Goal: Information Seeking & Learning: Learn about a topic

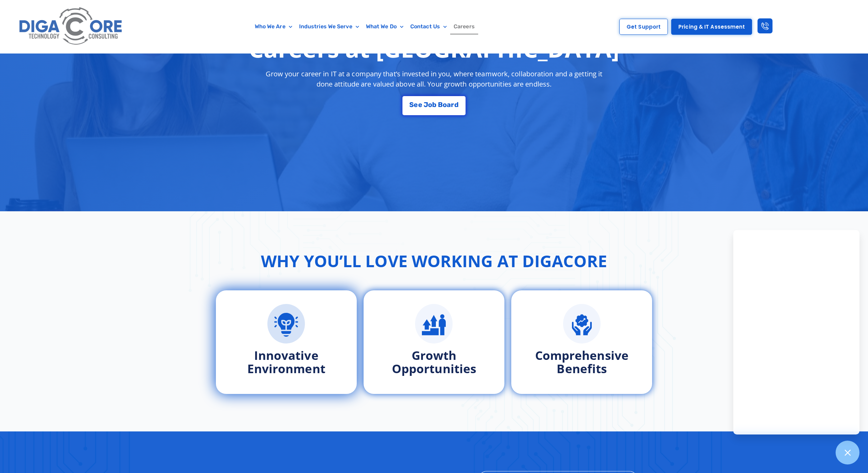
scroll to position [133, 0]
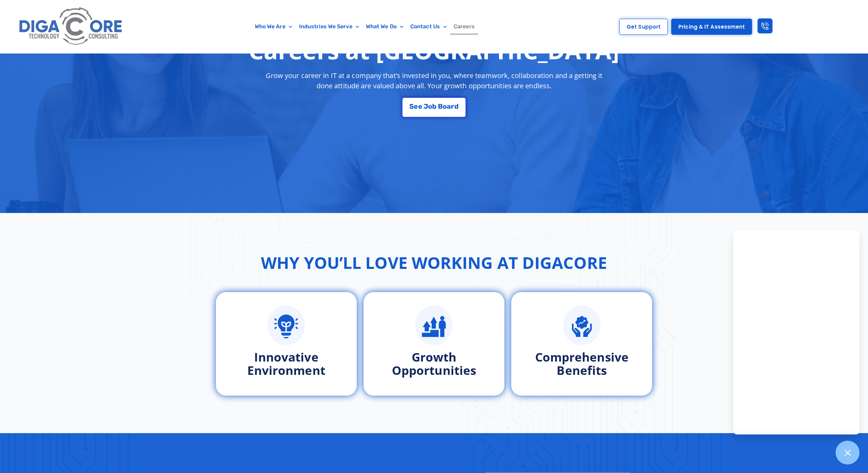
click at [663, 221] on div "Why You’ll Love Working at Digacore Innovative Environment Growth Opportunities…" at bounding box center [434, 323] width 868 height 220
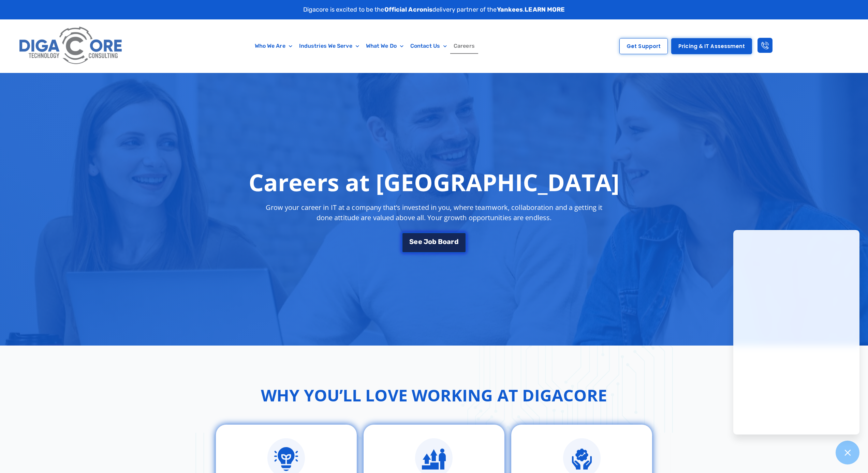
scroll to position [0, 0]
click at [446, 243] on div "S e e J [PERSON_NAME]" at bounding box center [433, 241] width 49 height 7
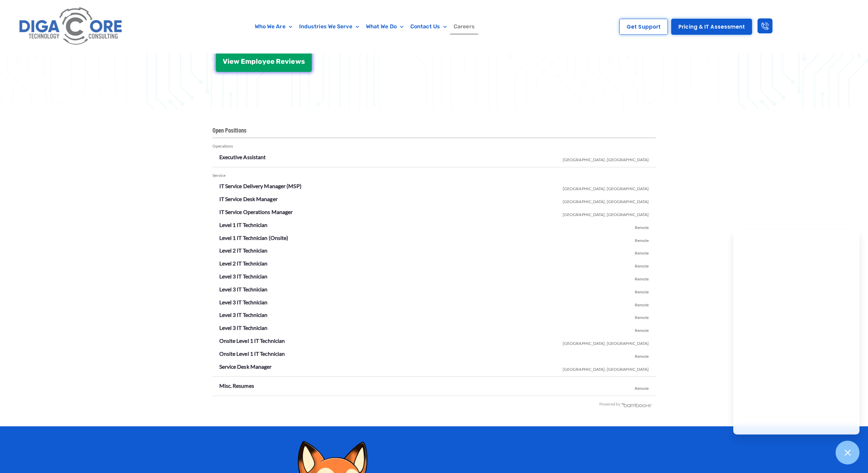
scroll to position [1747, 0]
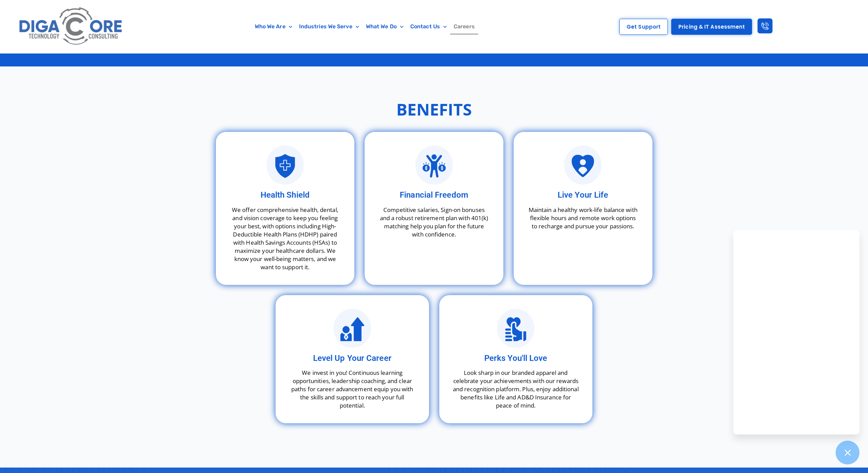
click at [78, 27] on img at bounding box center [70, 26] width 109 height 46
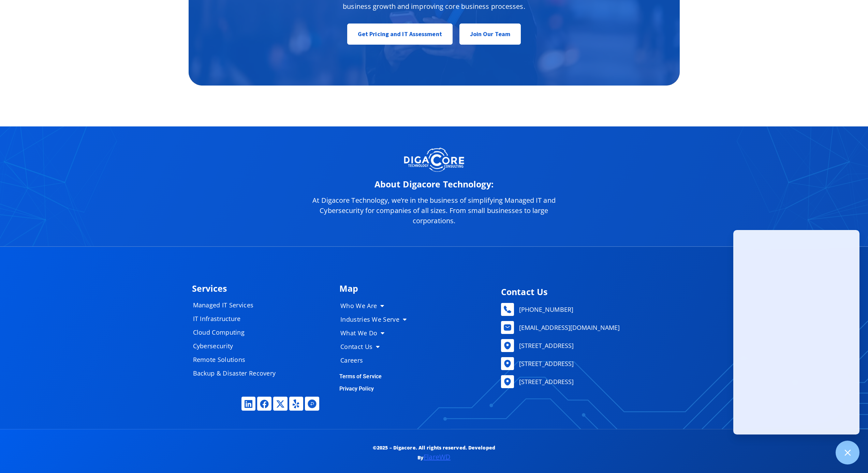
scroll to position [3575, 0]
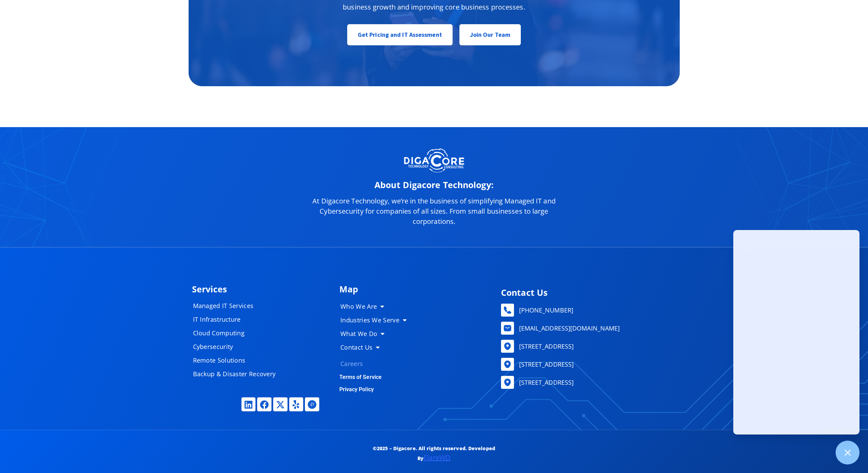
click at [361, 359] on link "Careers" at bounding box center [376, 364] width 85 height 14
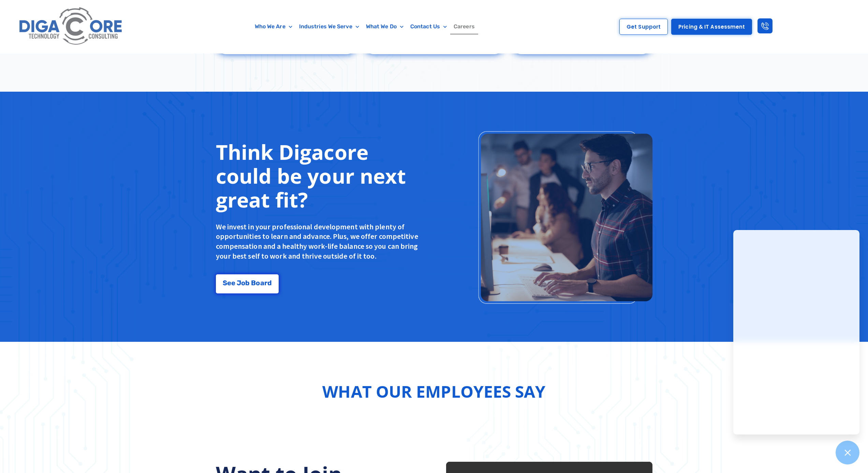
scroll to position [470, 0]
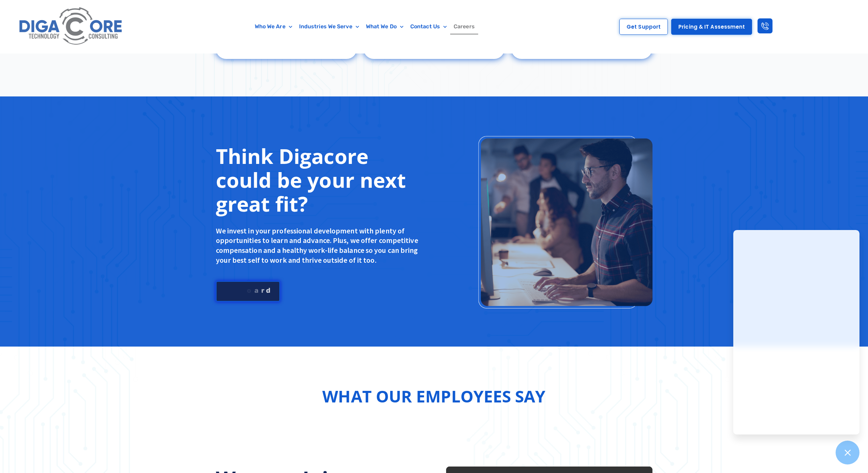
click at [247, 294] on link "S e e J [PERSON_NAME]" at bounding box center [248, 291] width 64 height 20
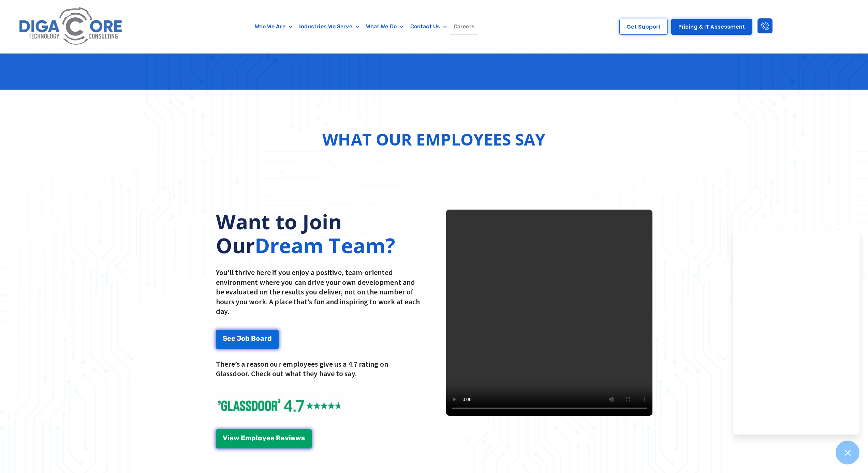
scroll to position [643, 0]
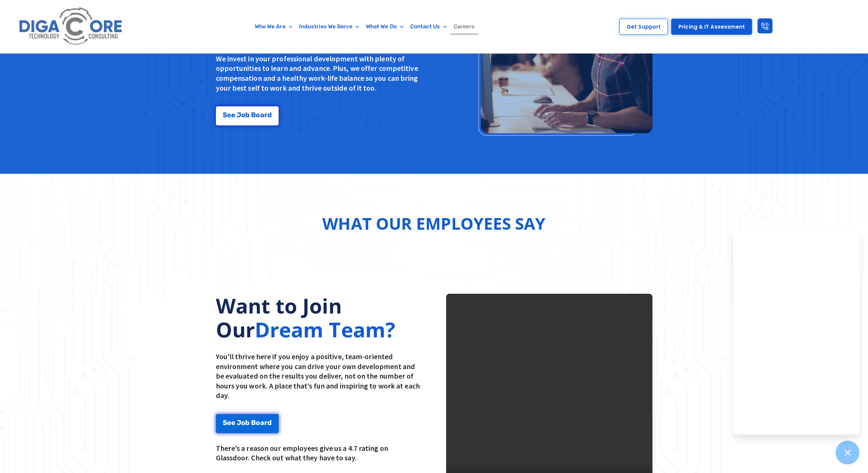
click at [518, 330] on video at bounding box center [549, 397] width 206 height 206
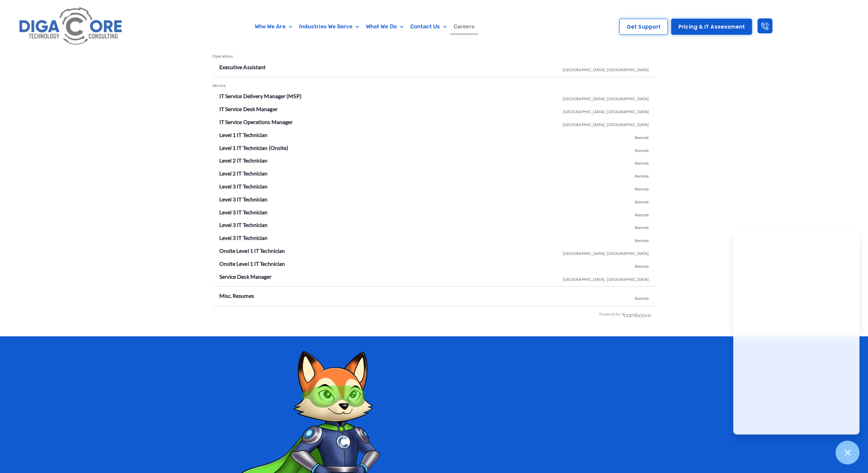
scroll to position [1187, 0]
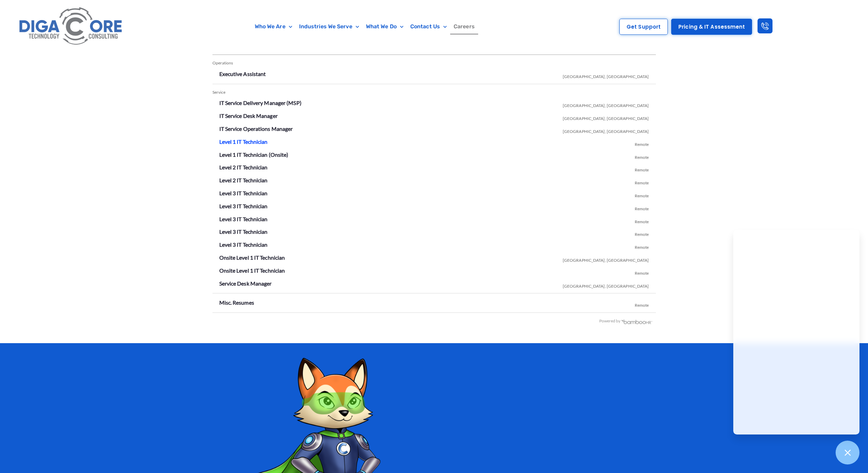
click at [245, 138] on link "Level 1 IT Technician" at bounding box center [243, 141] width 48 height 6
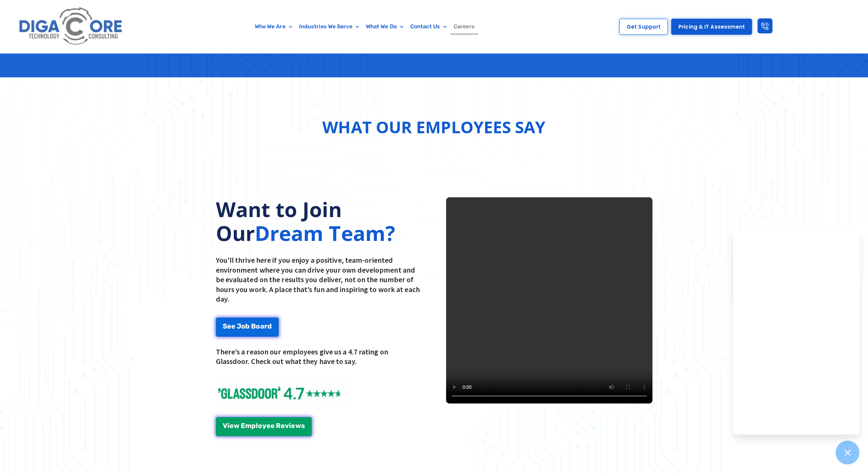
scroll to position [710, 0]
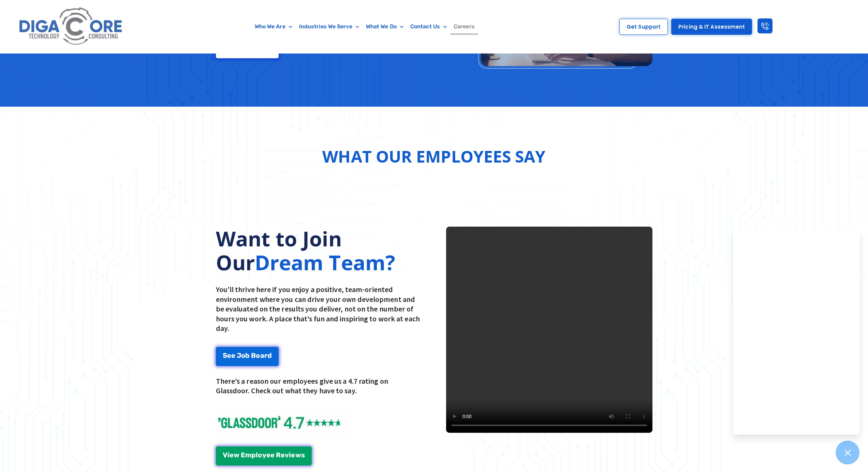
click at [556, 339] on video at bounding box center [549, 330] width 206 height 206
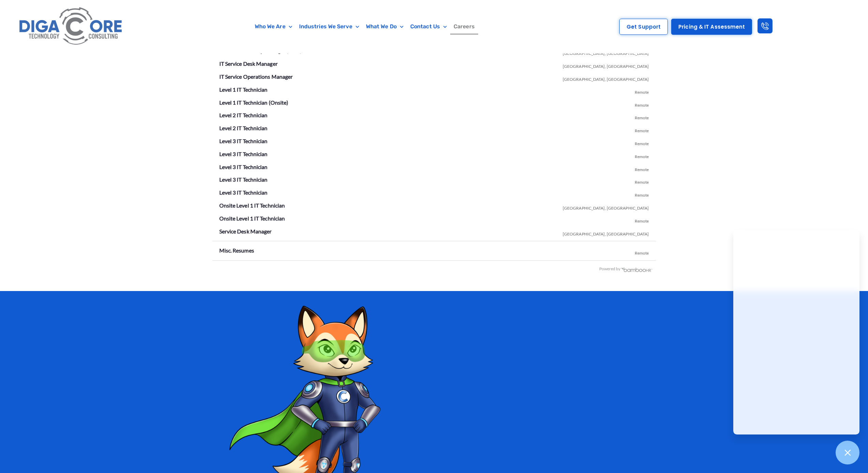
scroll to position [1207, 0]
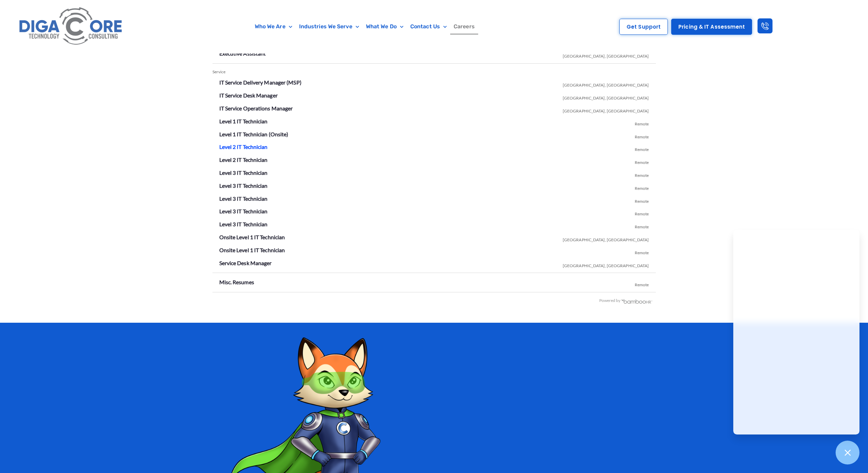
click at [243, 144] on link "Level 2 IT Technician" at bounding box center [243, 147] width 48 height 6
